Goal: Information Seeking & Learning: Understand process/instructions

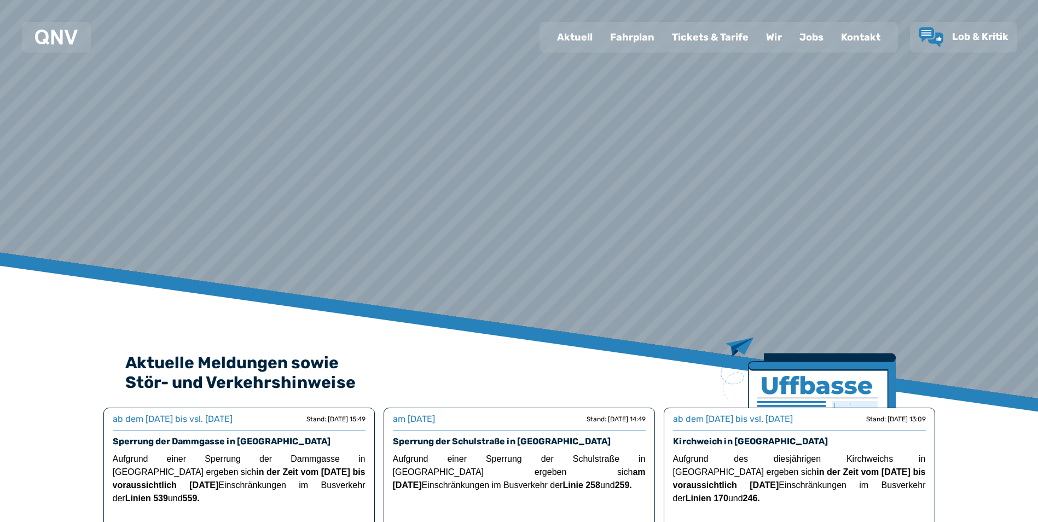
click at [640, 48] on div "Fahrplan" at bounding box center [633, 37] width 62 height 28
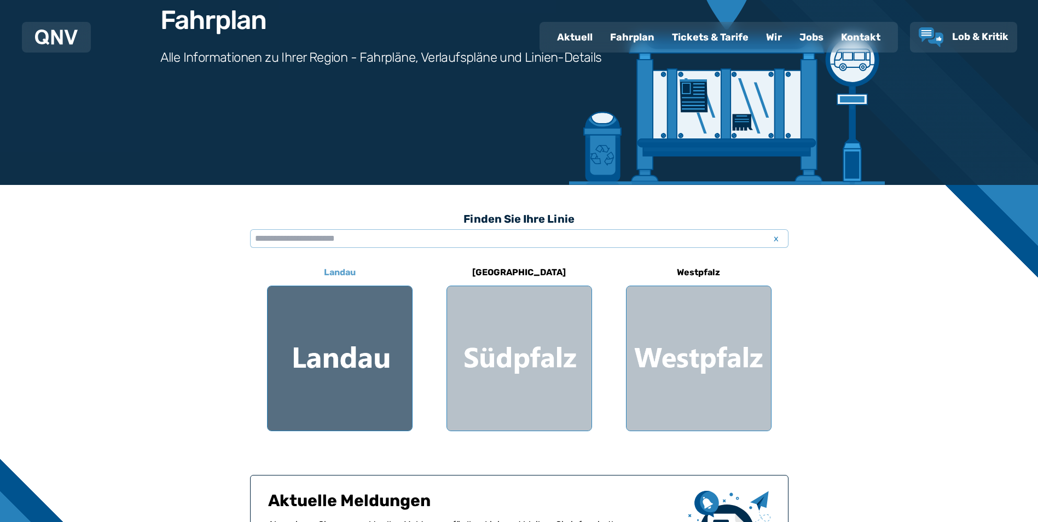
scroll to position [164, 0]
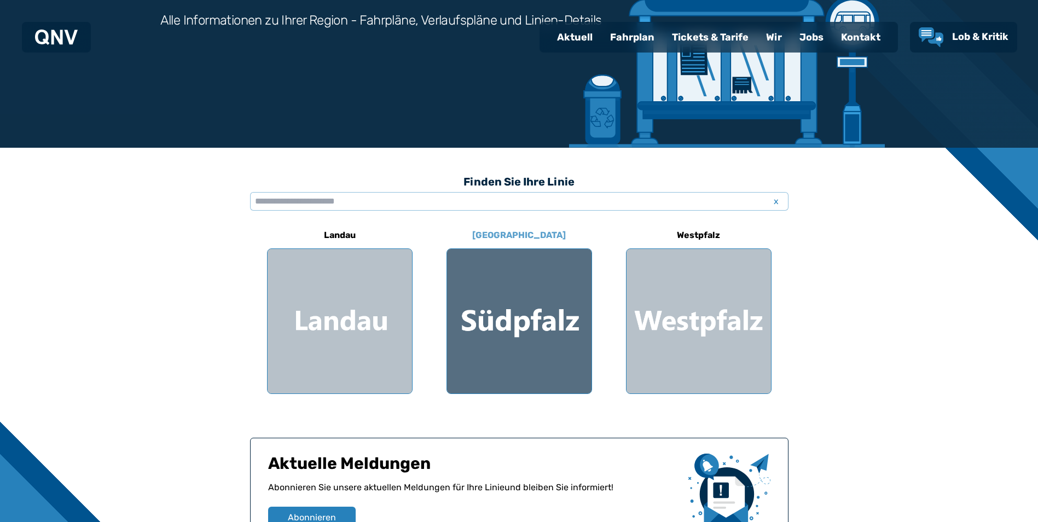
click at [500, 329] on div at bounding box center [519, 321] width 144 height 144
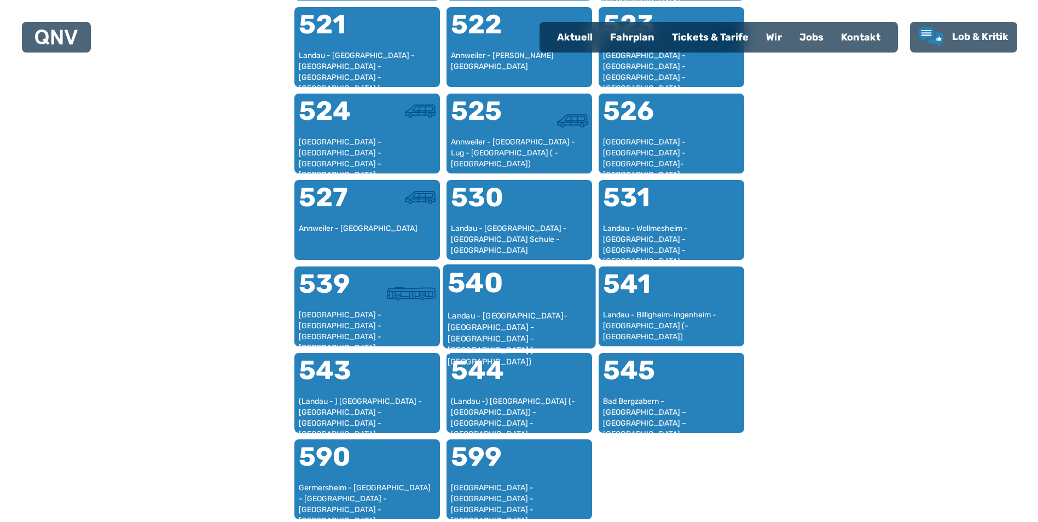
scroll to position [885, 0]
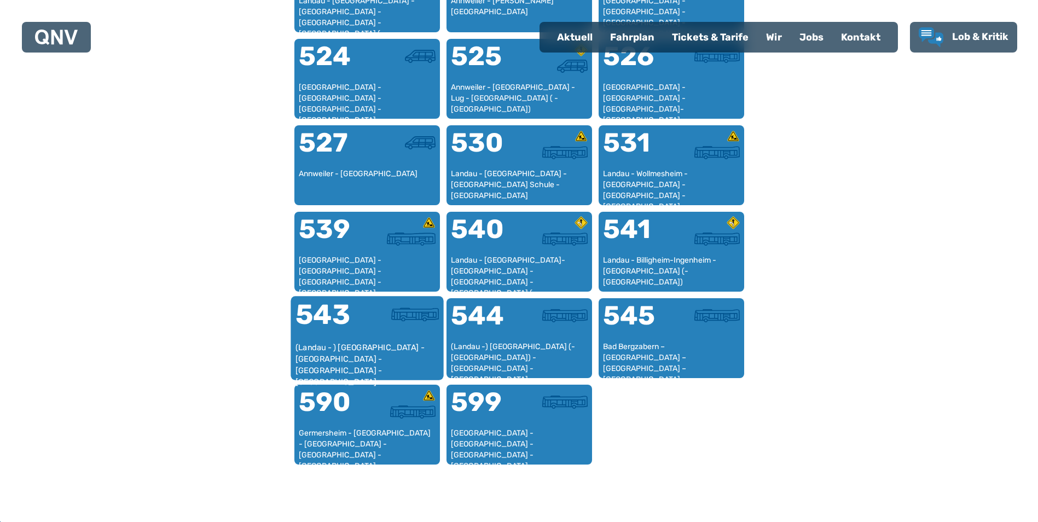
click at [389, 348] on div "(Landau - ) [GEOGRAPHIC_DATA] - [GEOGRAPHIC_DATA] - [GEOGRAPHIC_DATA] - [GEOGRA…" at bounding box center [367, 358] width 144 height 33
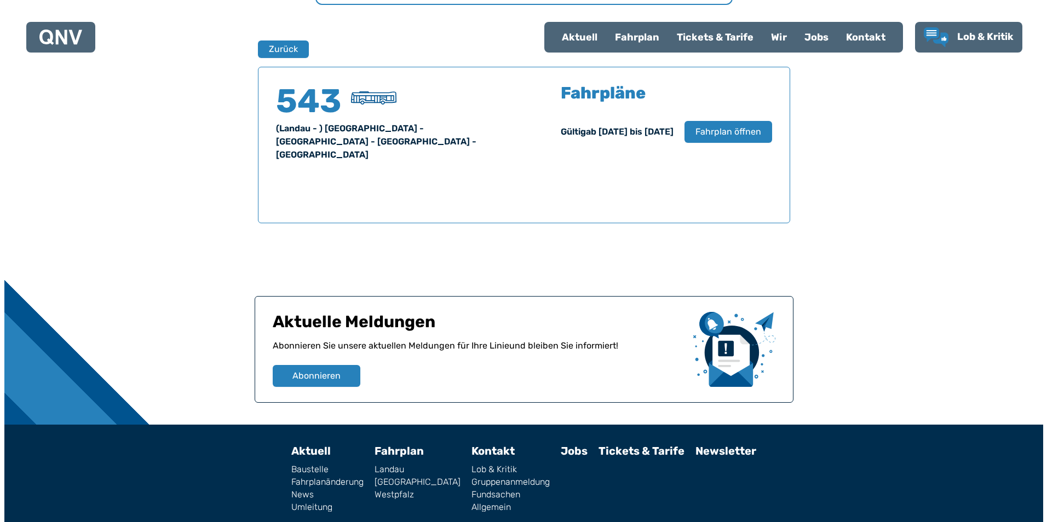
scroll to position [721, 0]
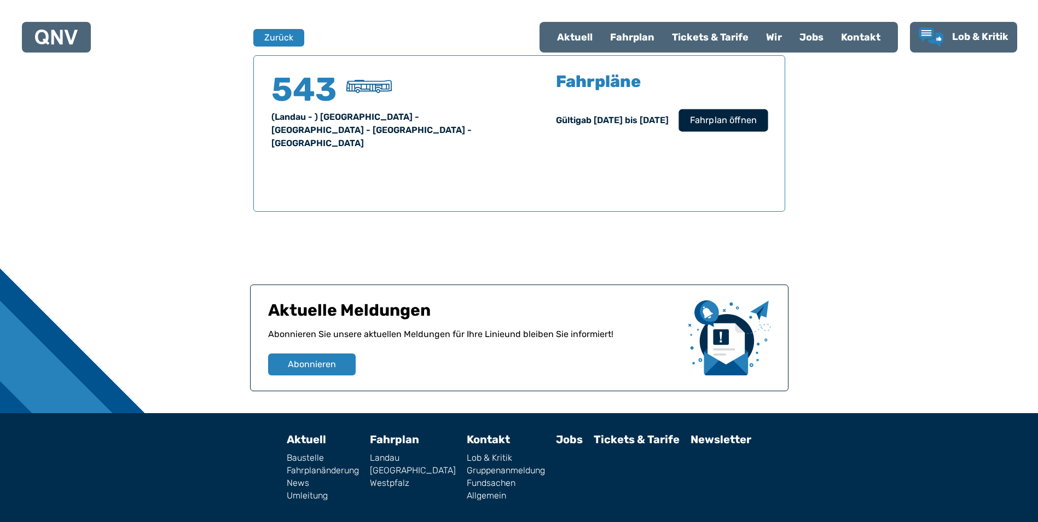
click at [731, 111] on button "Fahrplan öffnen" at bounding box center [723, 120] width 89 height 22
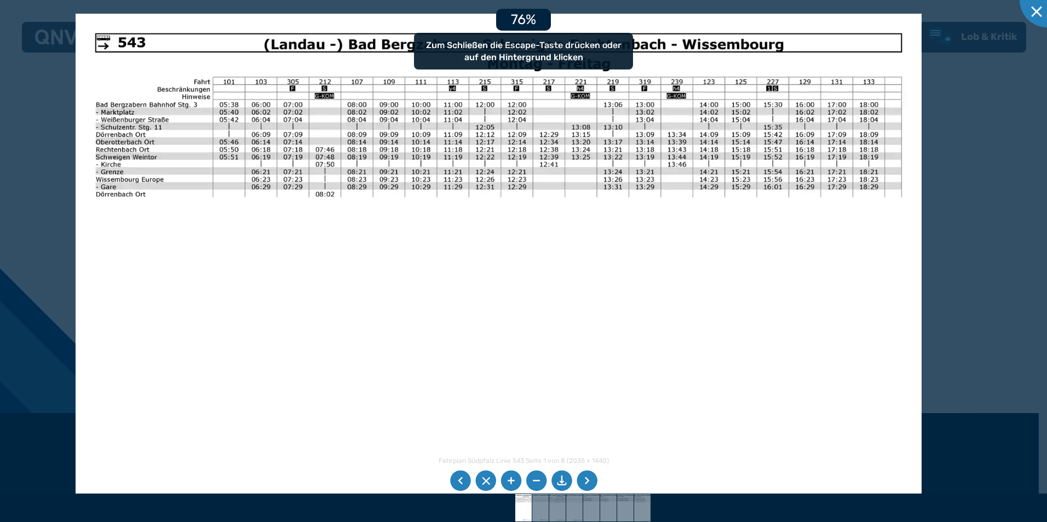
click at [326, 164] on img at bounding box center [499, 313] width 846 height 599
click at [592, 479] on li at bounding box center [586, 481] width 21 height 21
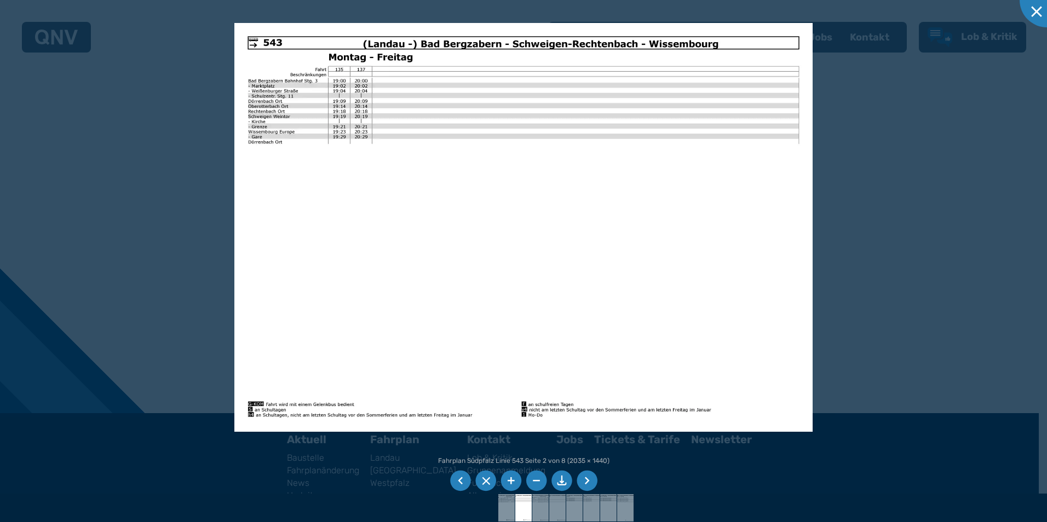
click at [586, 481] on li at bounding box center [586, 481] width 21 height 21
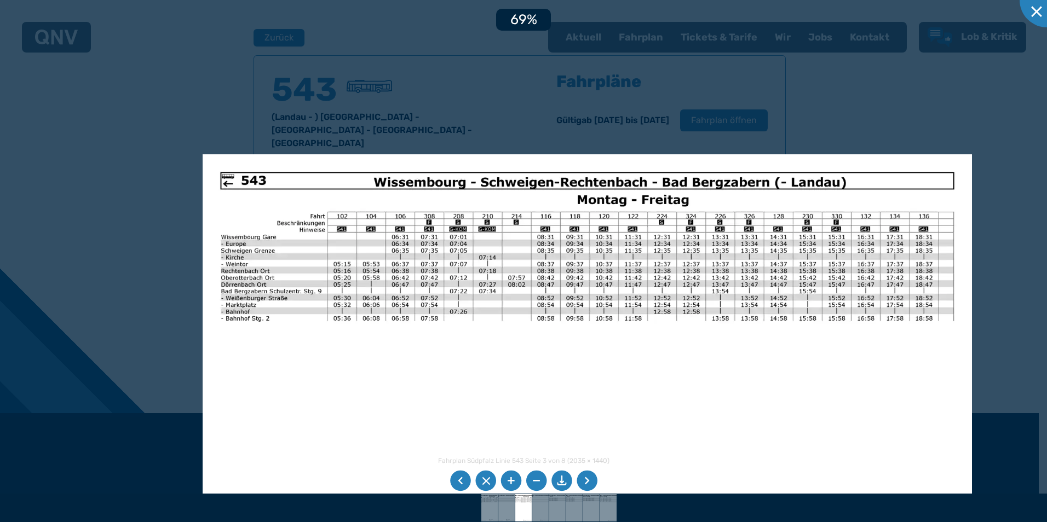
click at [325, 282] on img at bounding box center [587, 426] width 769 height 544
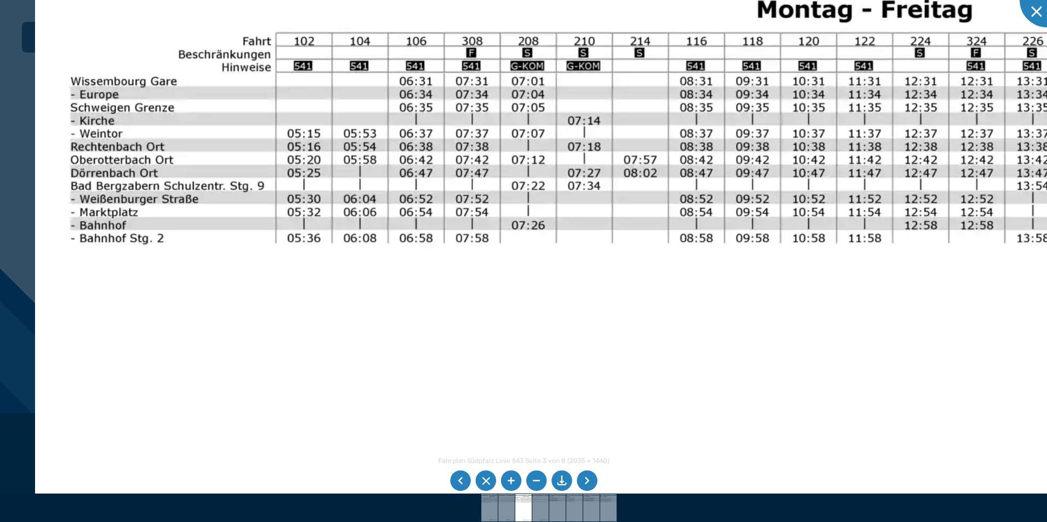
click at [267, 320] on img at bounding box center [776, 446] width 1483 height 1049
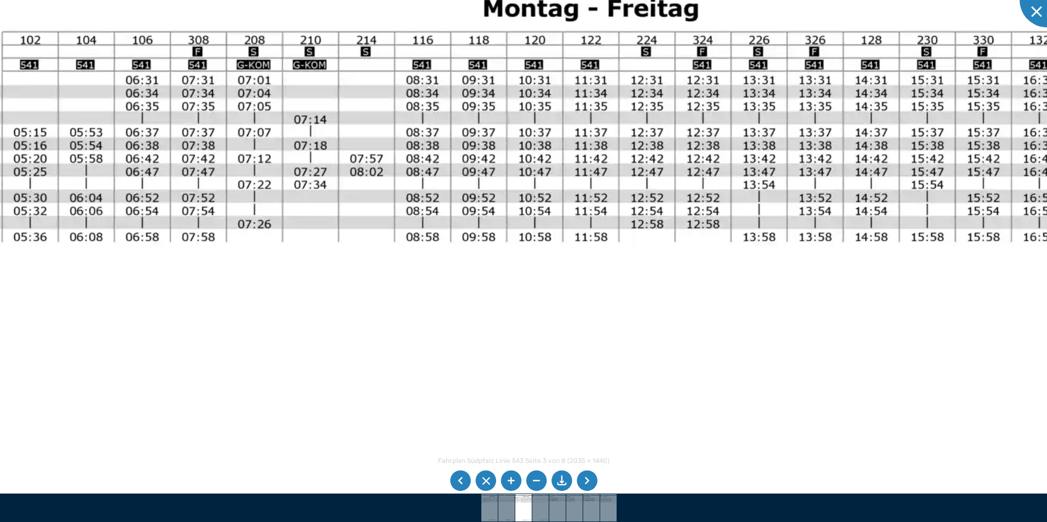
click at [686, 112] on img at bounding box center [502, 445] width 1483 height 1049
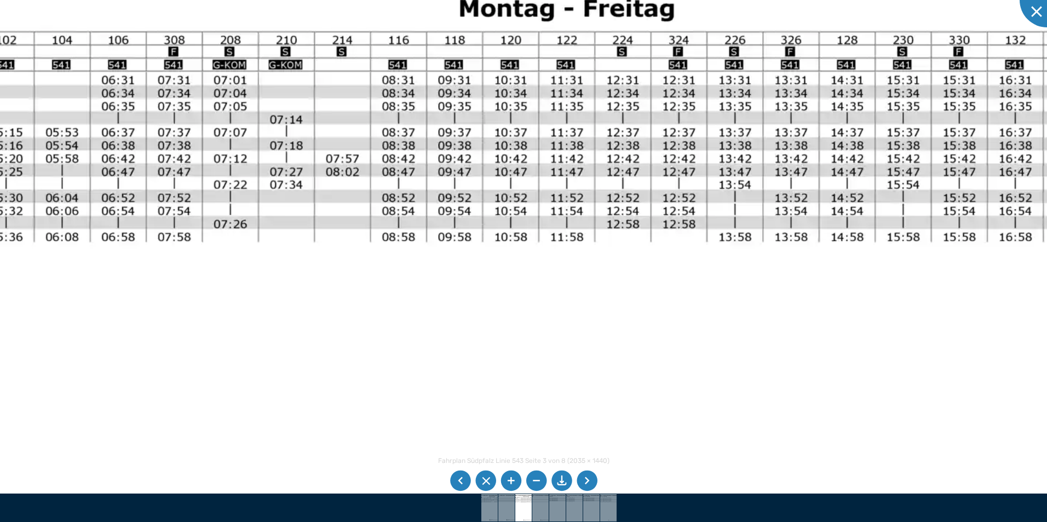
click at [826, 120] on img at bounding box center [478, 445] width 1483 height 1049
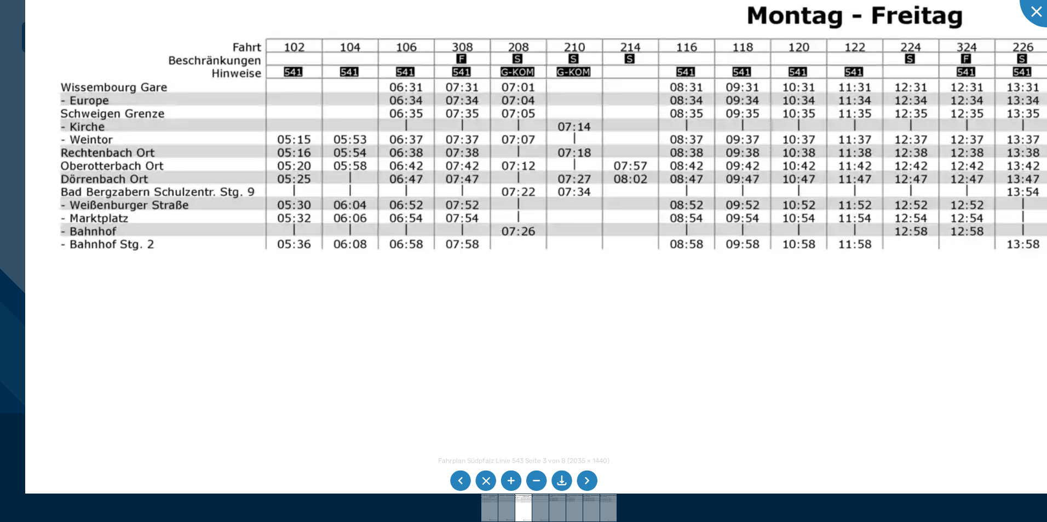
click at [947, 147] on img at bounding box center [766, 452] width 1483 height 1049
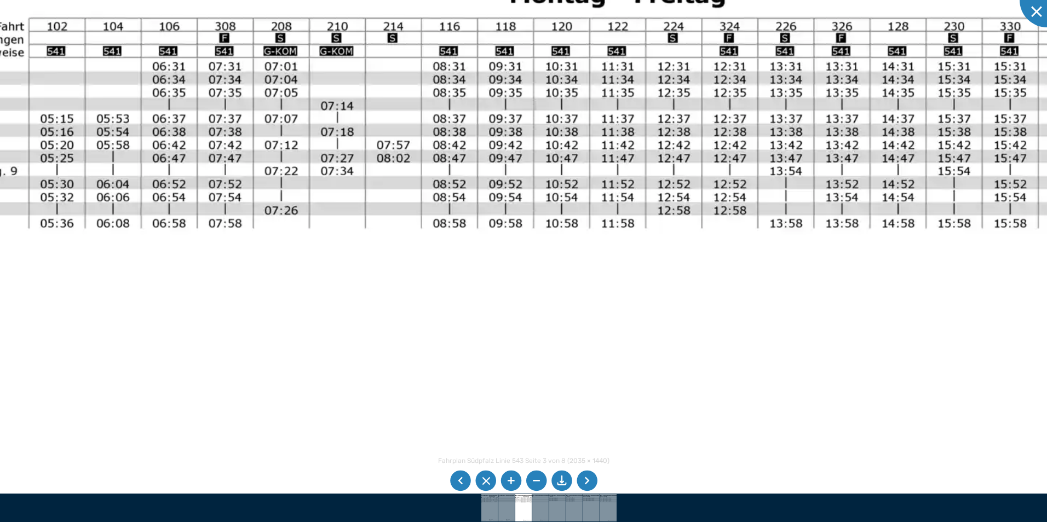
click at [132, 138] on img at bounding box center [529, 431] width 1483 height 1049
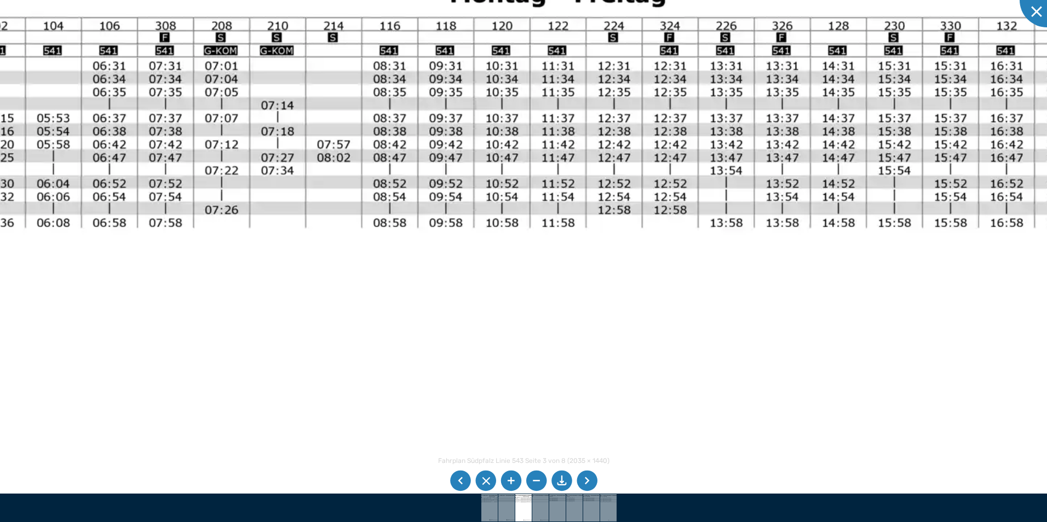
click at [827, 142] on img at bounding box center [470, 430] width 1483 height 1049
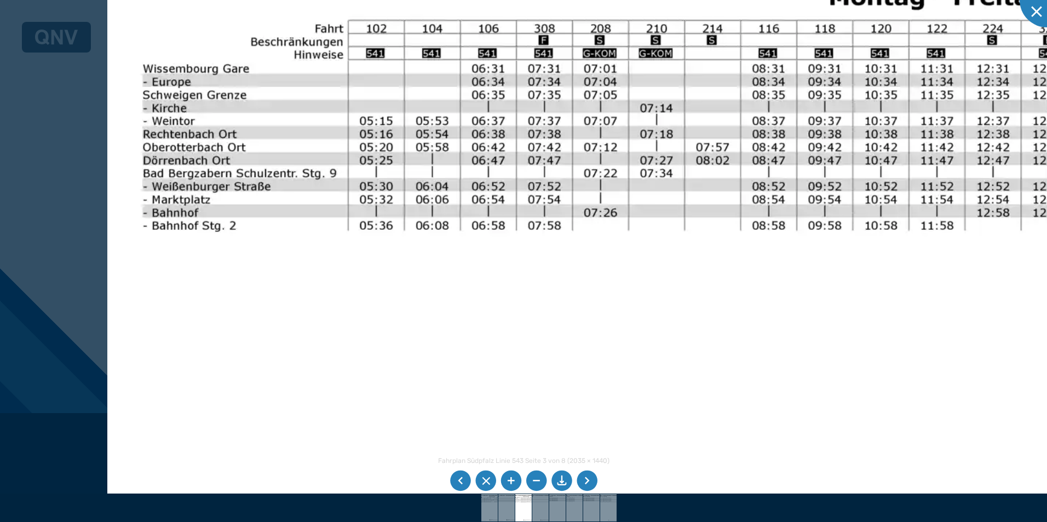
click at [761, 148] on img at bounding box center [848, 433] width 1483 height 1049
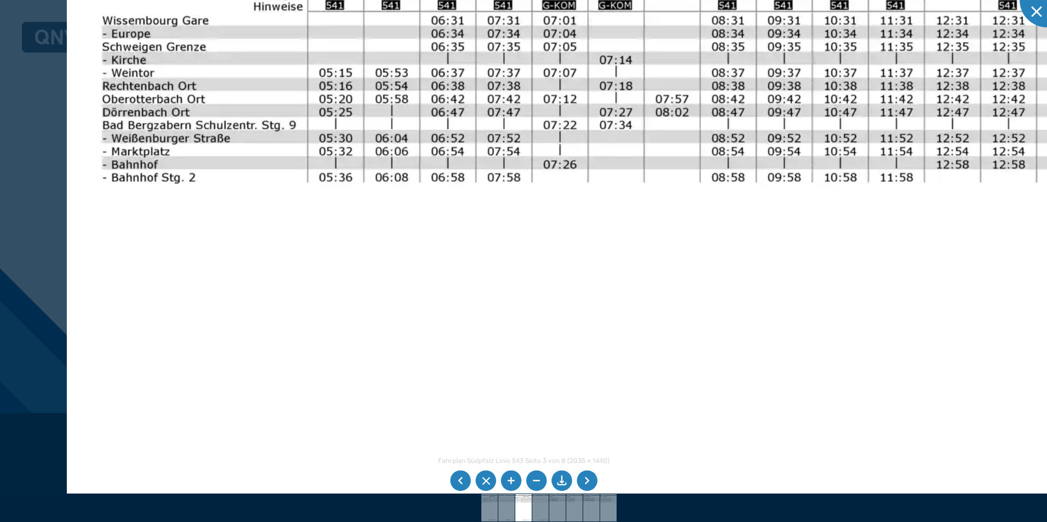
click at [303, 164] on img at bounding box center [808, 385] width 1483 height 1049
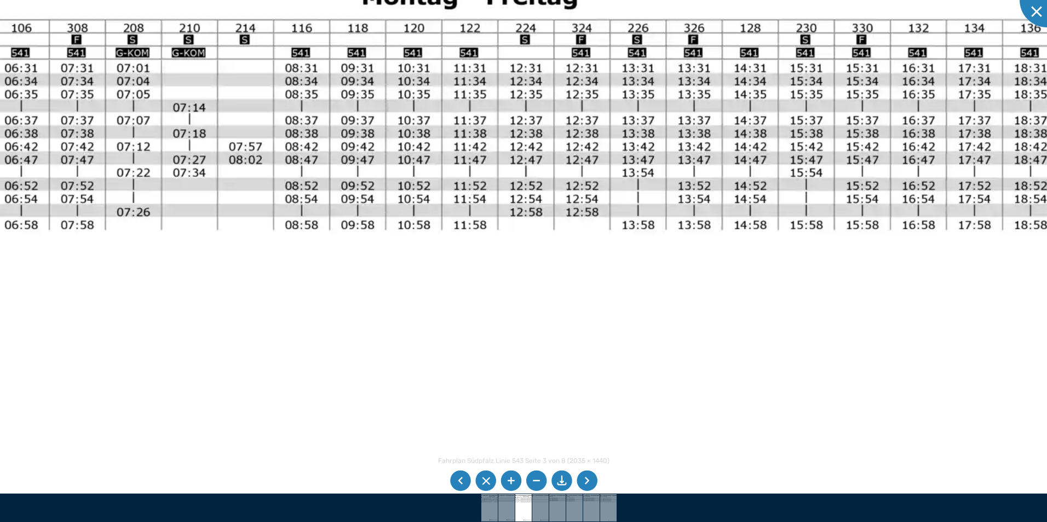
click at [435, 226] on img at bounding box center [381, 433] width 1483 height 1049
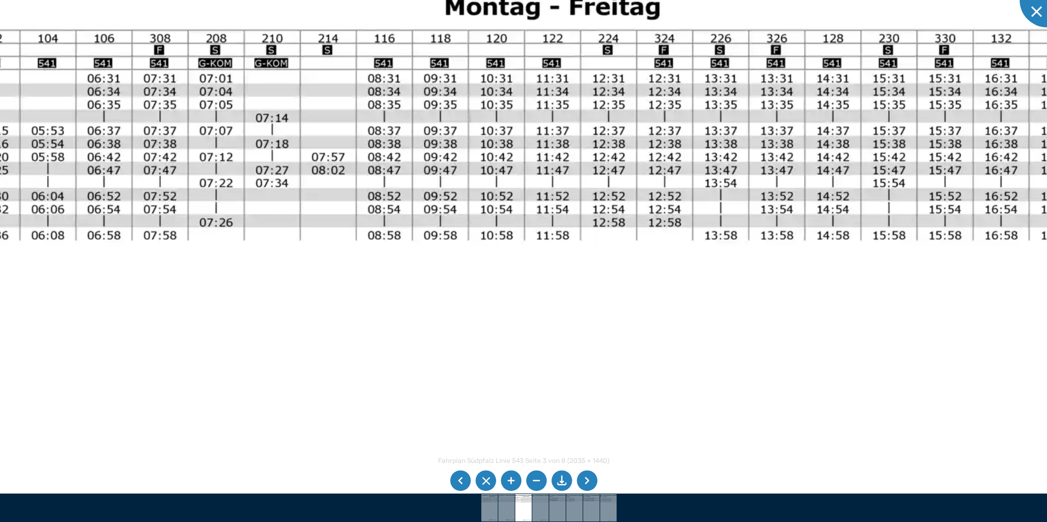
click at [559, 245] on img at bounding box center [464, 443] width 1483 height 1049
